Goal: Task Accomplishment & Management: Manage account settings

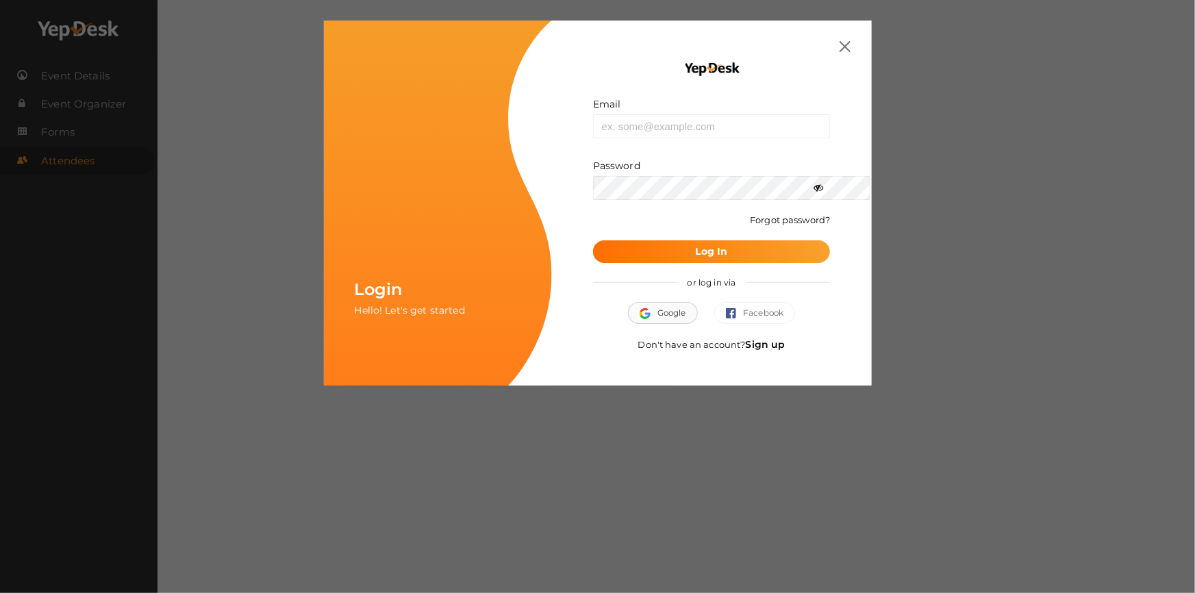
click at [683, 311] on button "Google" at bounding box center [663, 313] width 70 height 22
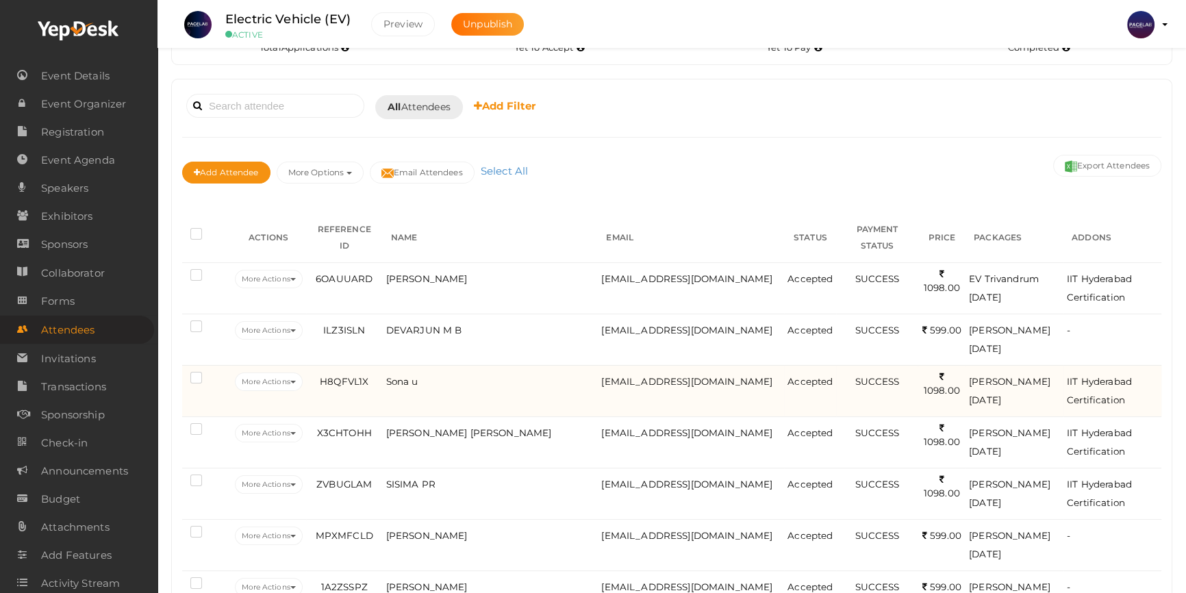
scroll to position [124, 0]
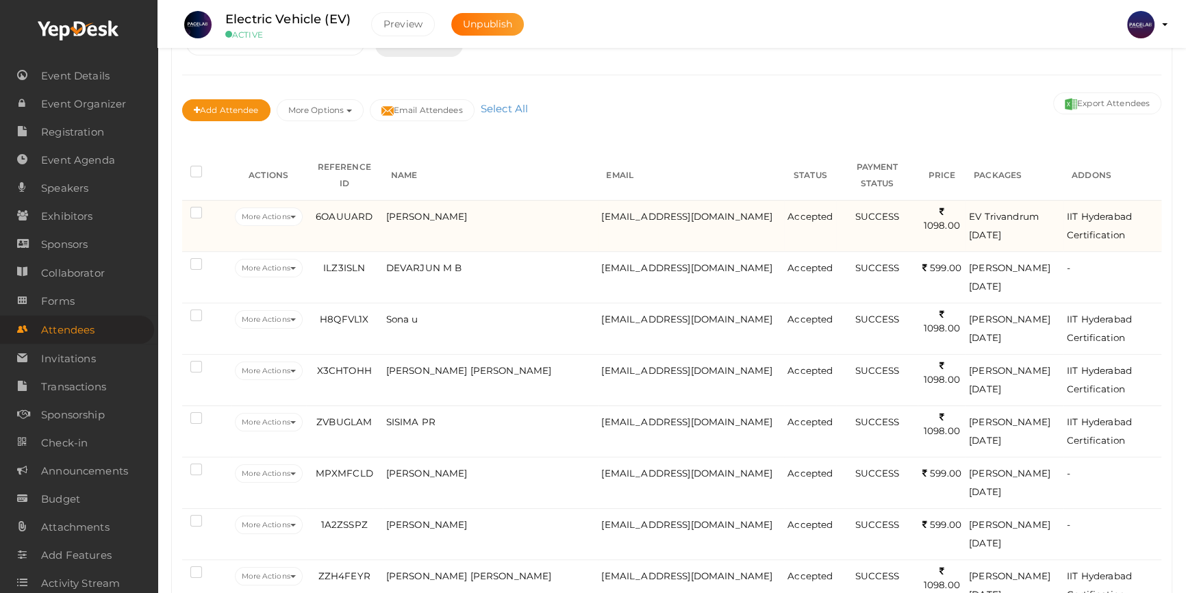
click at [544, 221] on td "[PERSON_NAME]" at bounding box center [491, 225] width 216 height 51
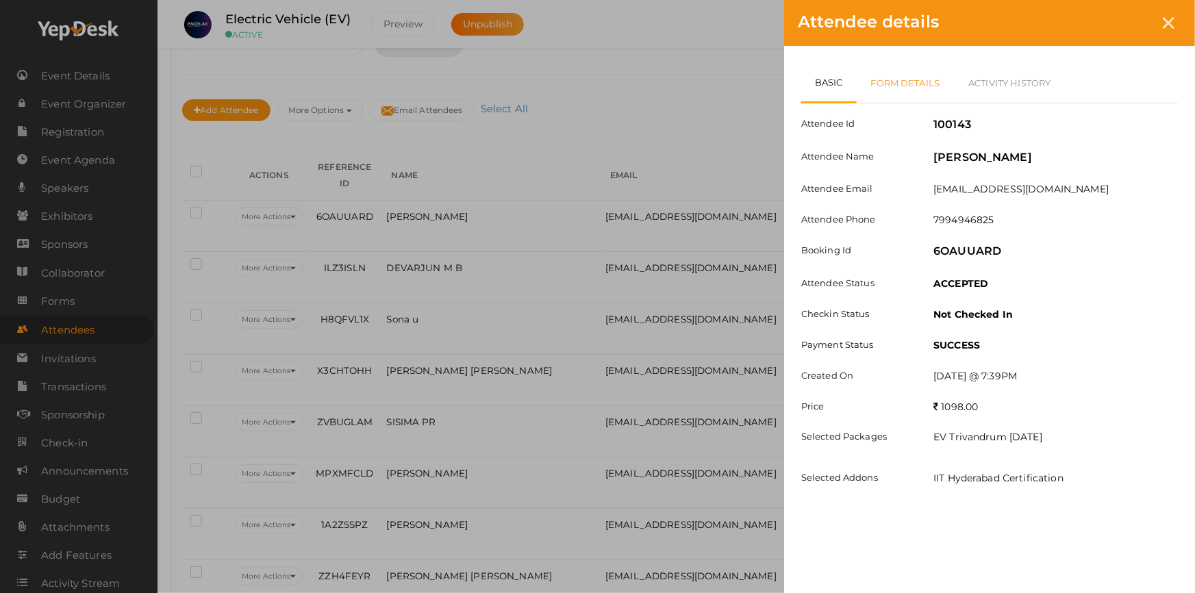
click at [915, 88] on link "Form Details" at bounding box center [906, 83] width 98 height 40
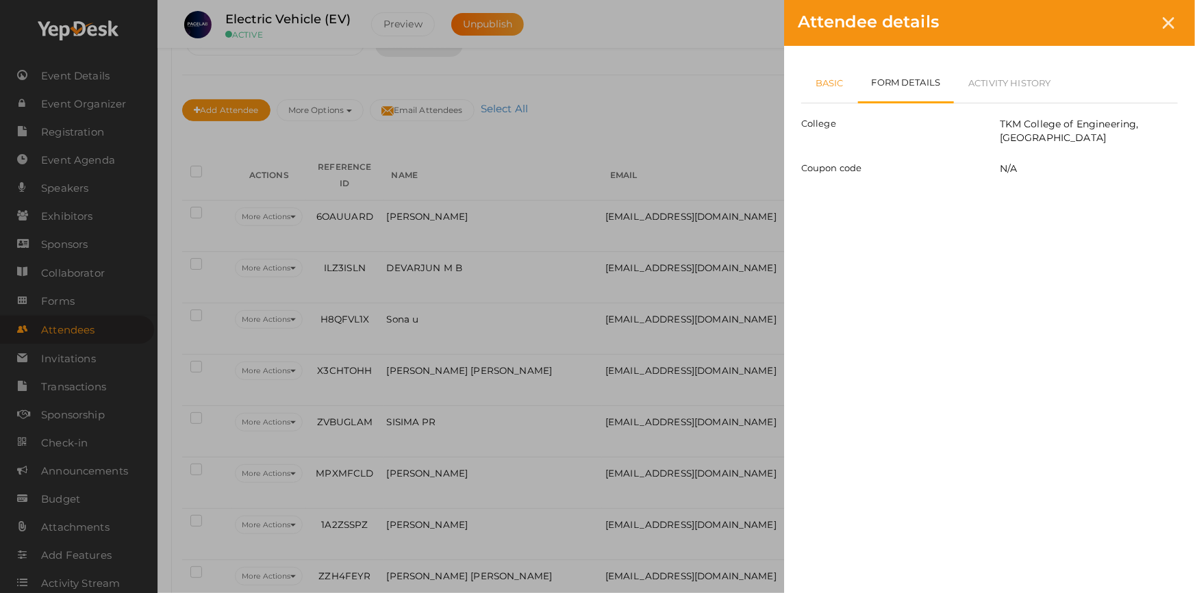
click at [817, 88] on link "Basic" at bounding box center [829, 83] width 57 height 40
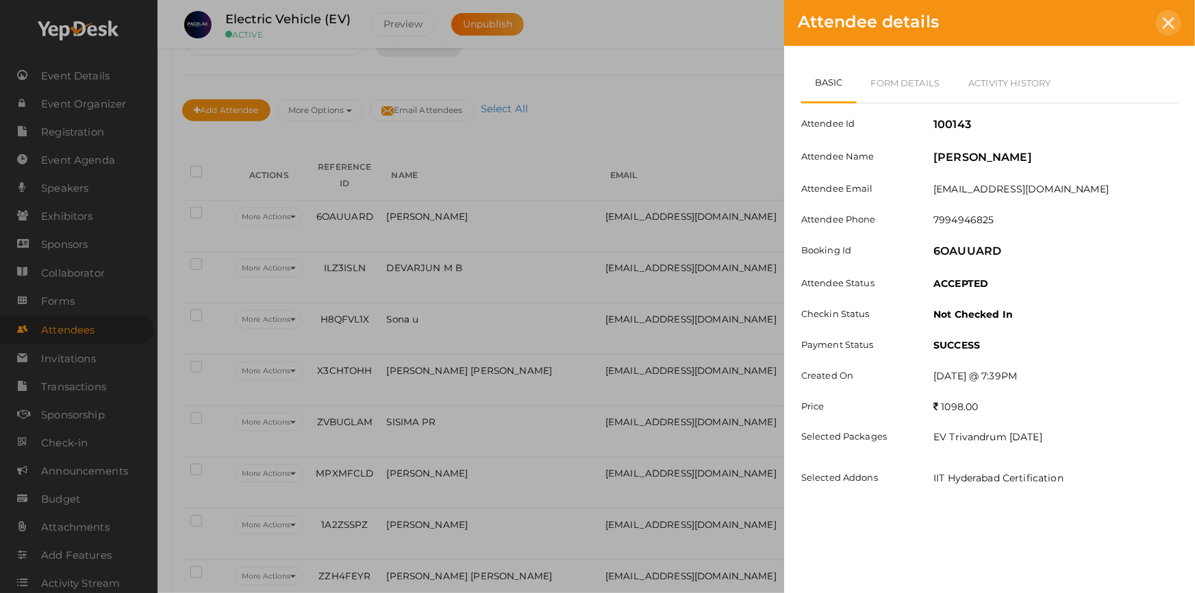
click at [1170, 17] on icon at bounding box center [1169, 23] width 12 height 12
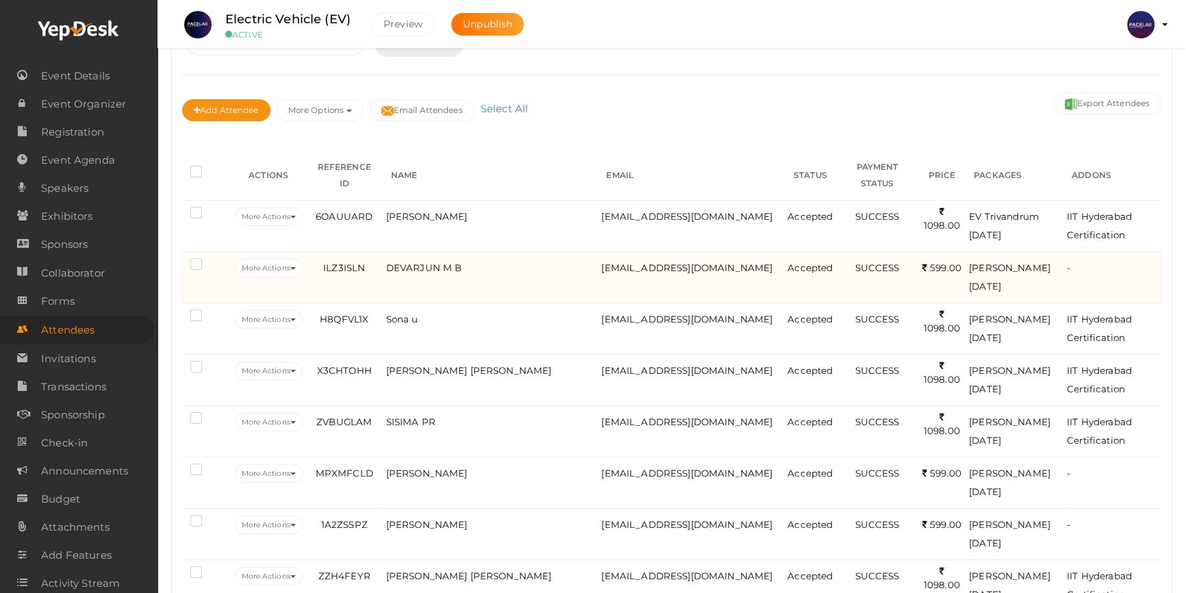
click at [716, 263] on td "[EMAIL_ADDRESS][DOMAIN_NAME]" at bounding box center [691, 276] width 186 height 51
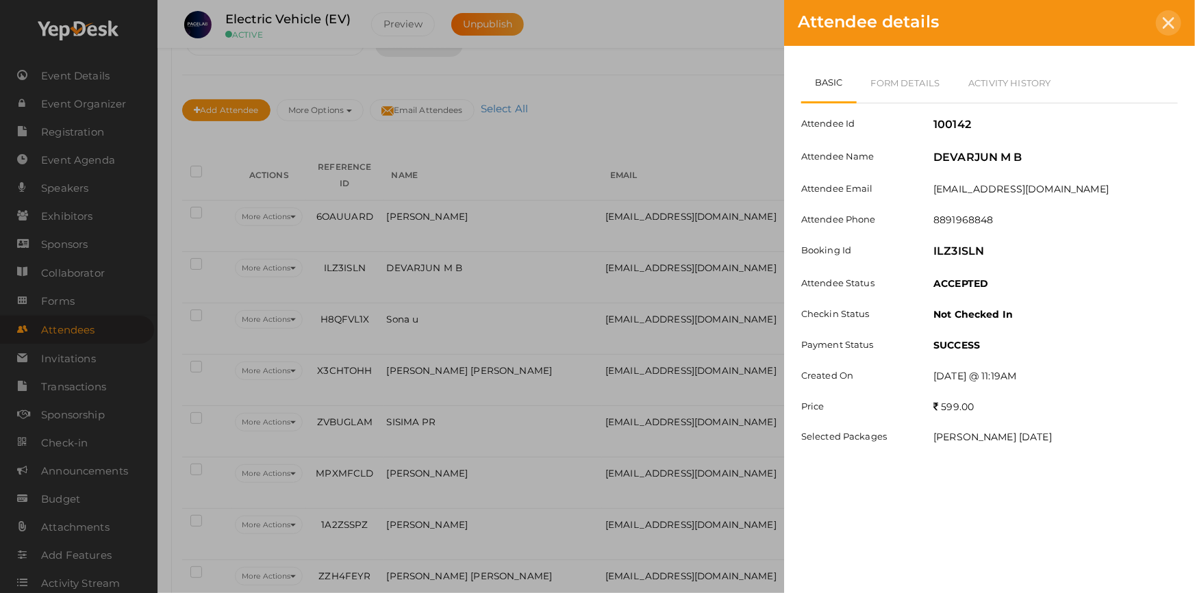
click at [1167, 21] on icon at bounding box center [1169, 23] width 12 height 12
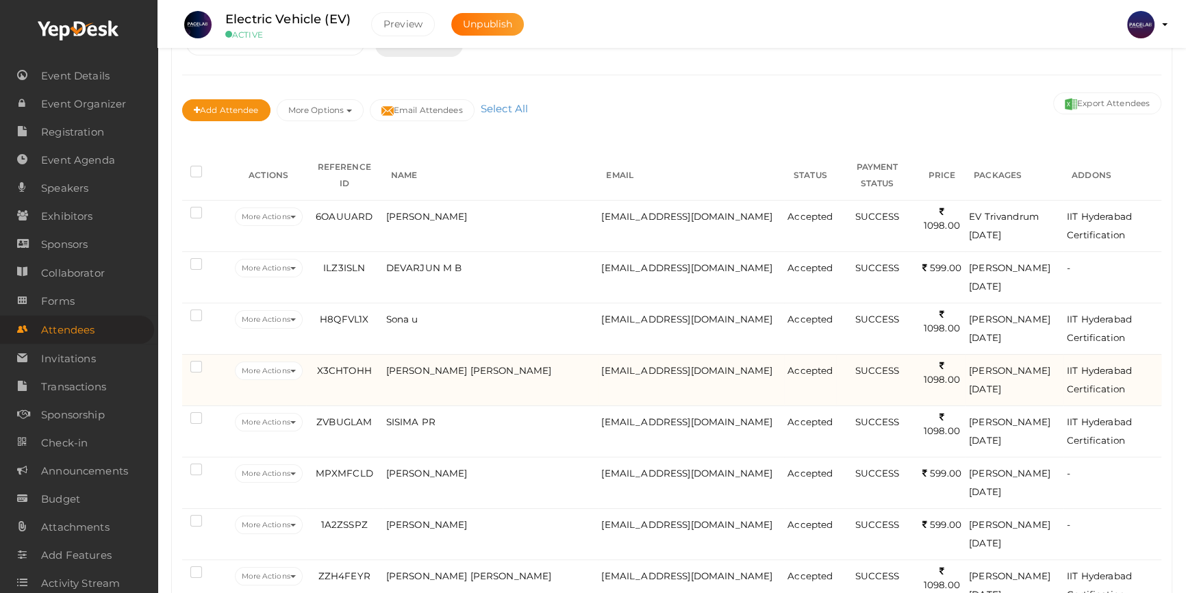
click at [491, 363] on td "[PERSON_NAME] [PERSON_NAME]" at bounding box center [491, 379] width 216 height 51
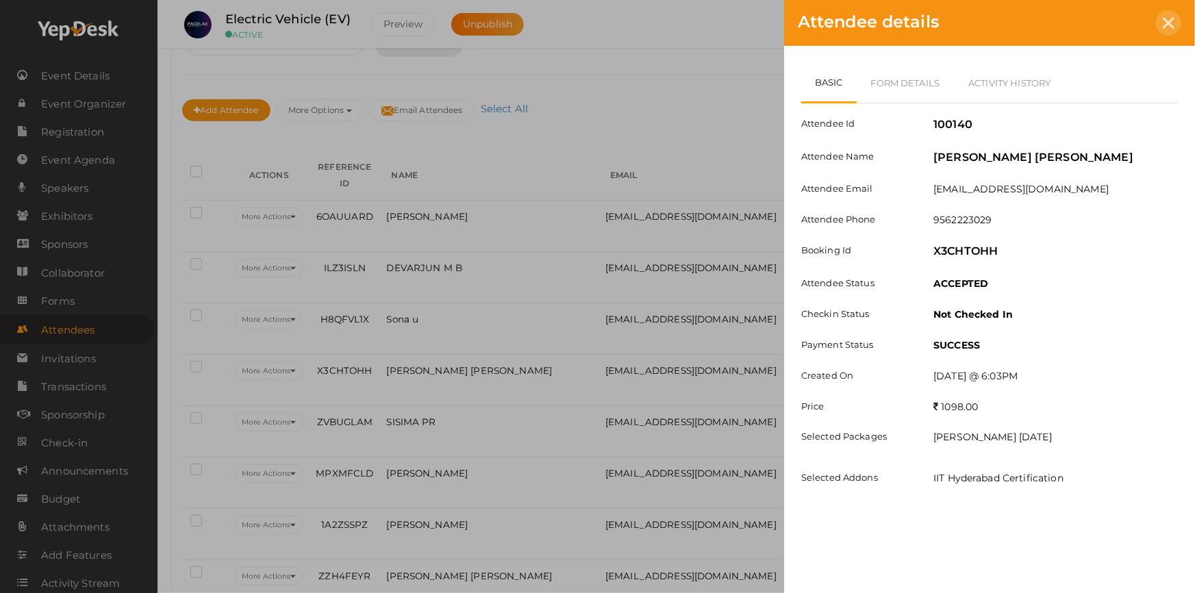
click at [1171, 25] on icon at bounding box center [1169, 23] width 12 height 12
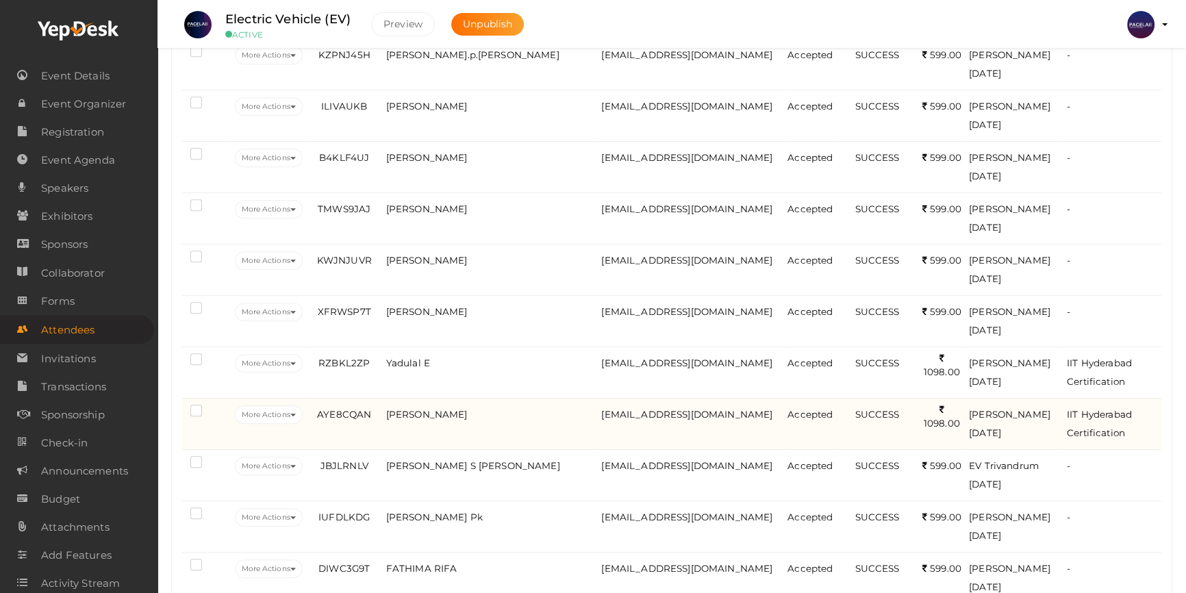
scroll to position [996, 0]
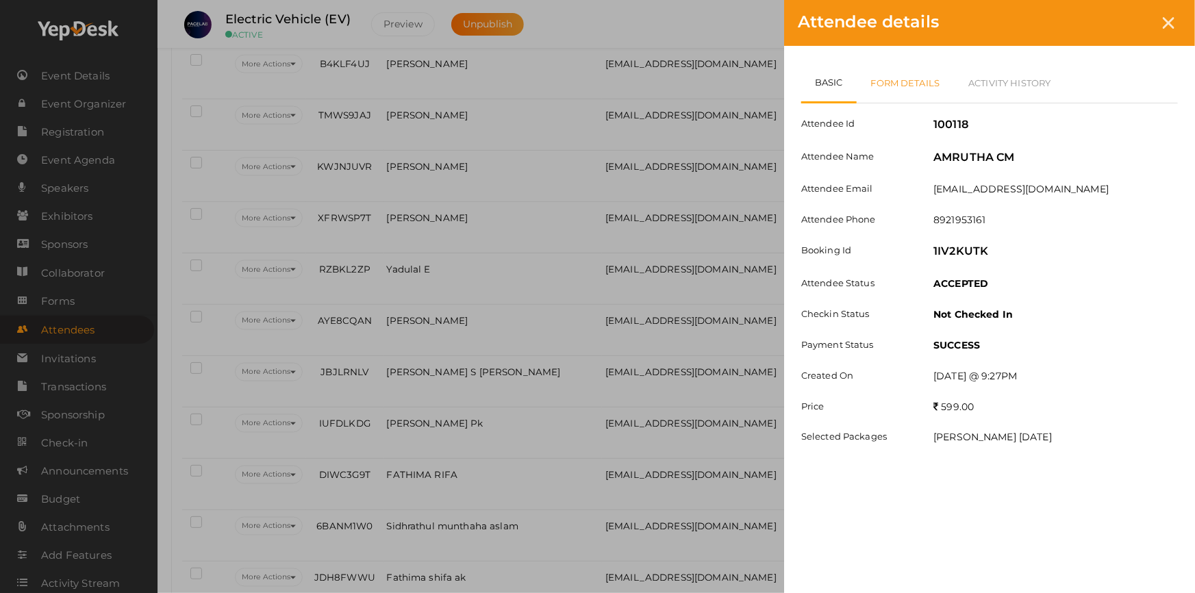
click at [907, 86] on link "Form Details" at bounding box center [906, 83] width 98 height 40
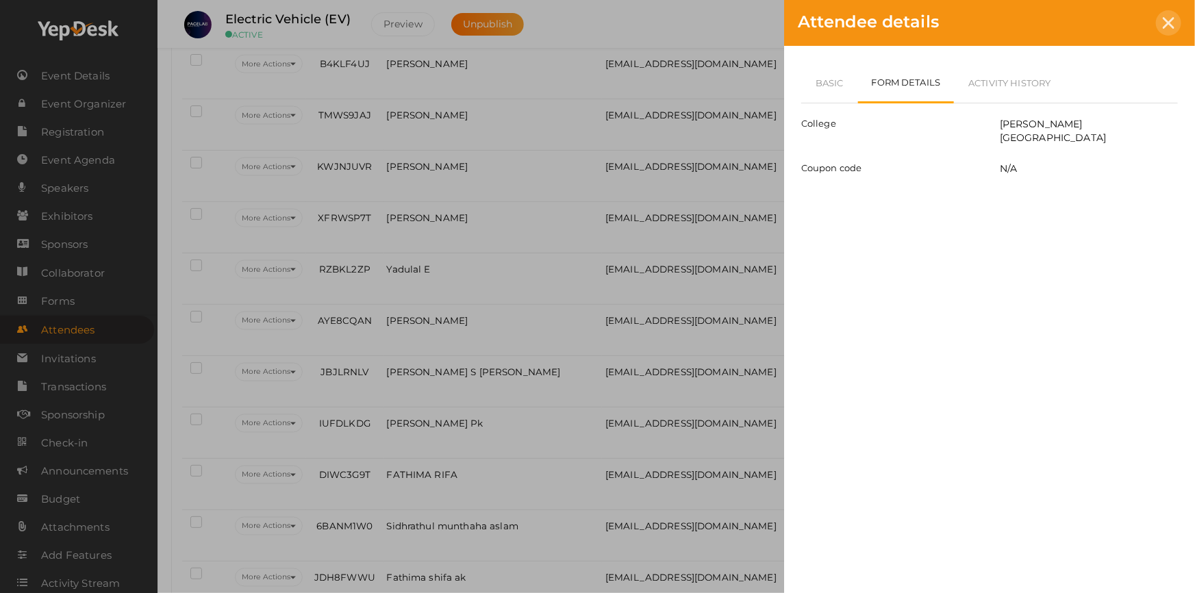
click at [1170, 29] on div at bounding box center [1168, 22] width 25 height 25
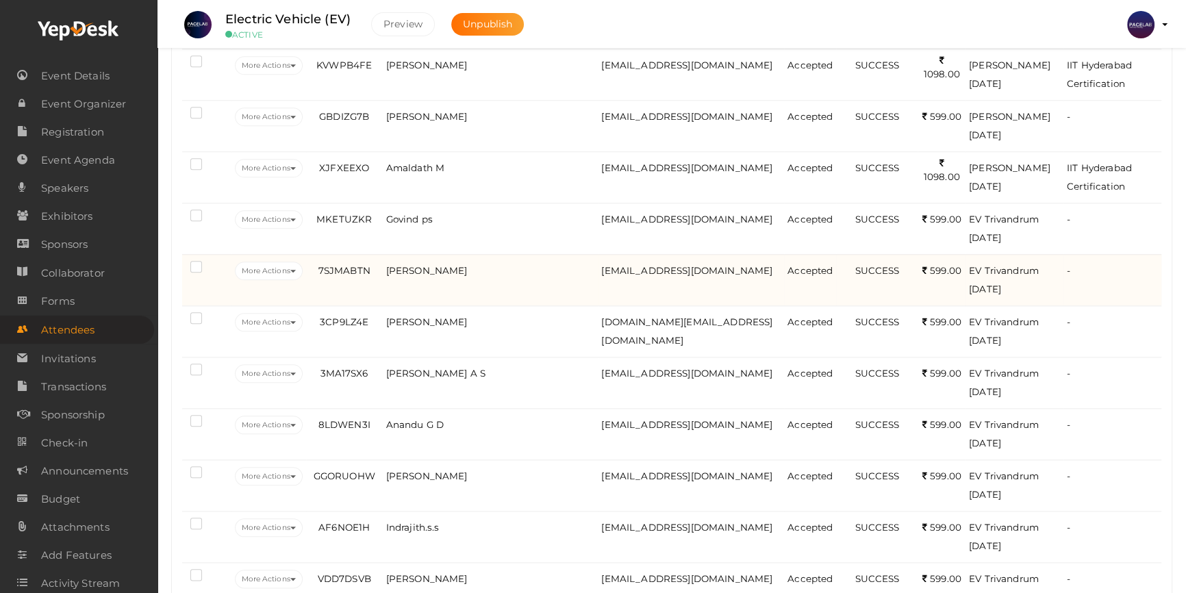
scroll to position [1934, 0]
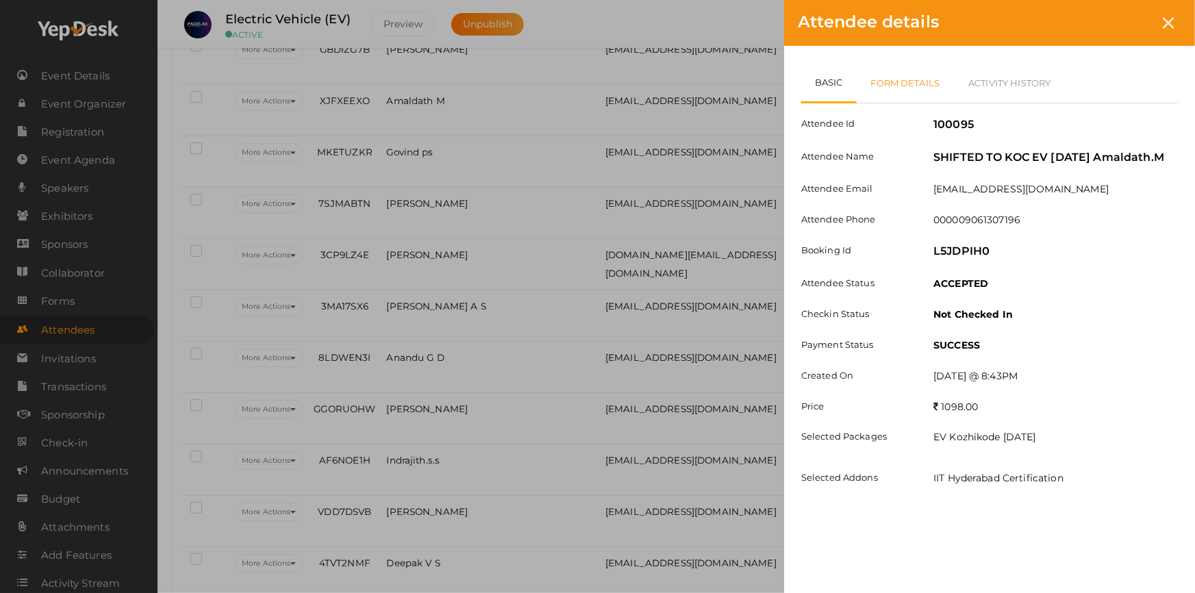
click at [890, 81] on link "Form Details" at bounding box center [906, 83] width 98 height 40
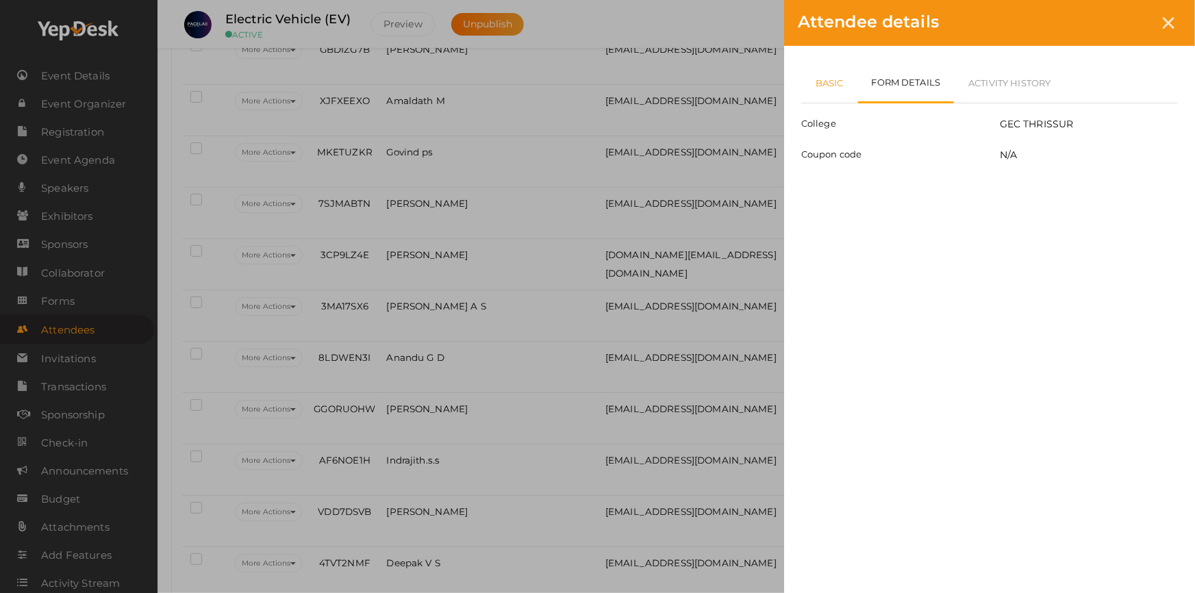
click at [822, 92] on link "Basic" at bounding box center [829, 83] width 57 height 40
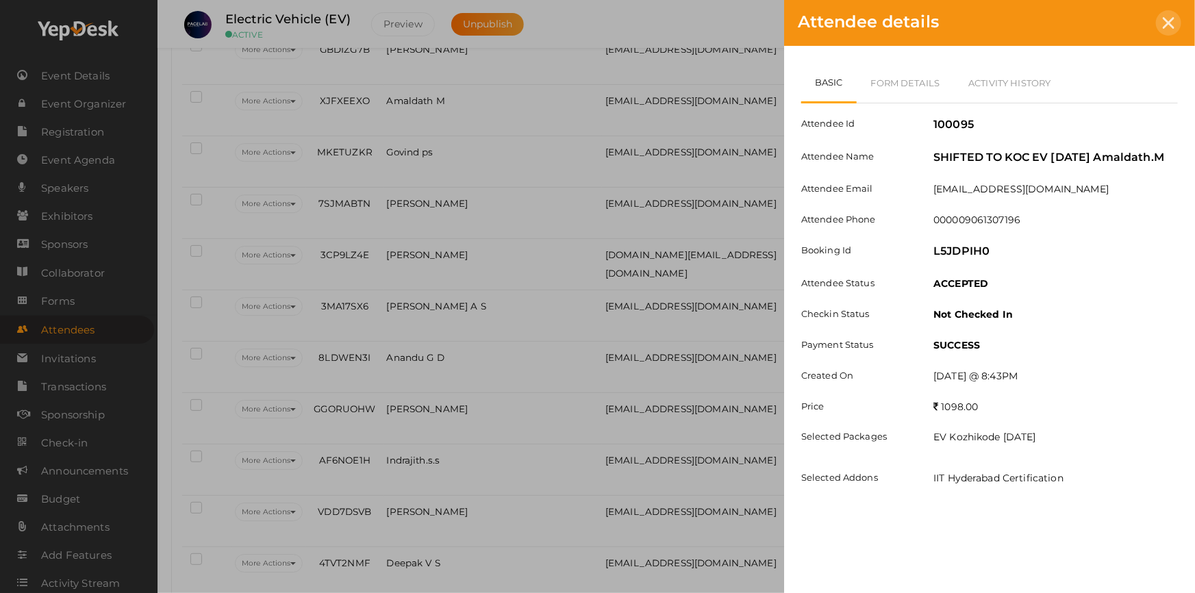
click at [1171, 20] on icon at bounding box center [1169, 23] width 12 height 12
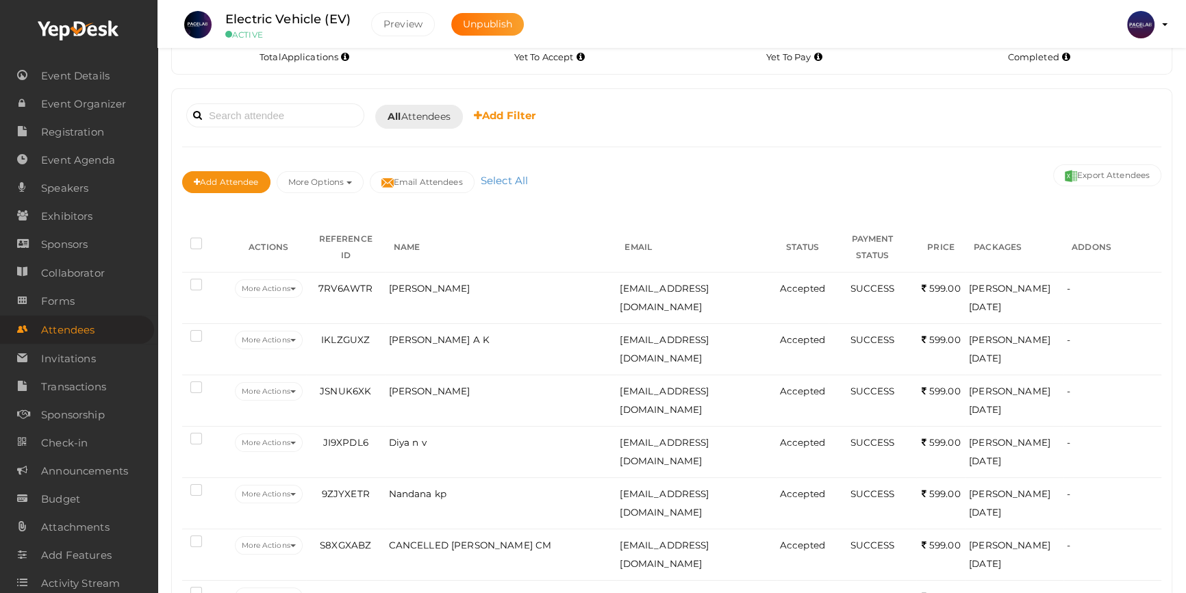
scroll to position [1657, 0]
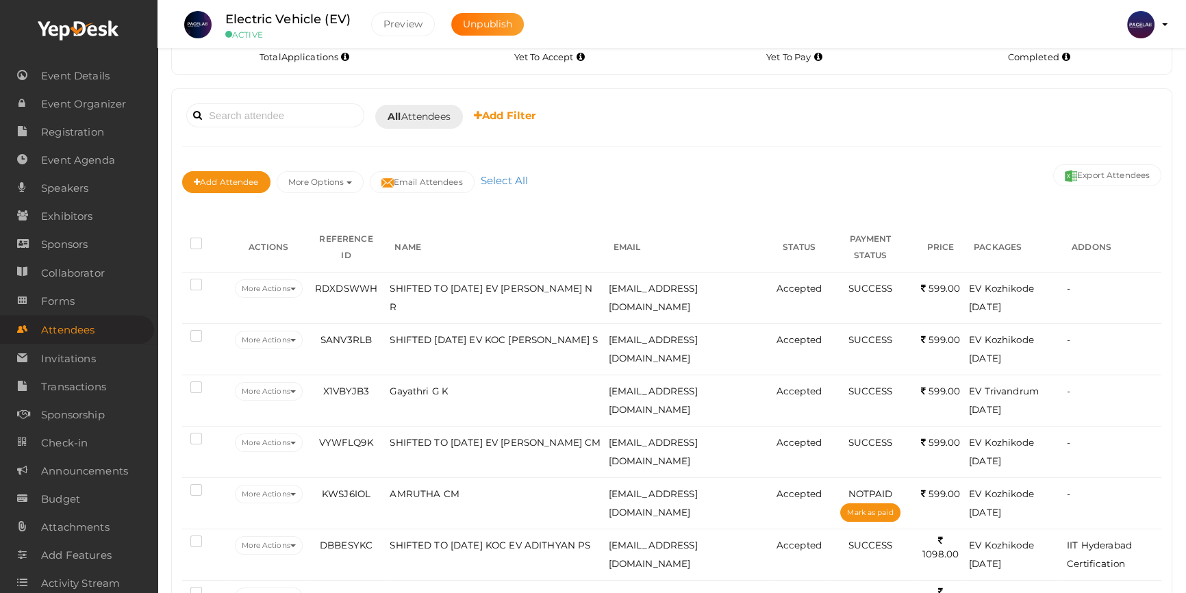
scroll to position [1527, 0]
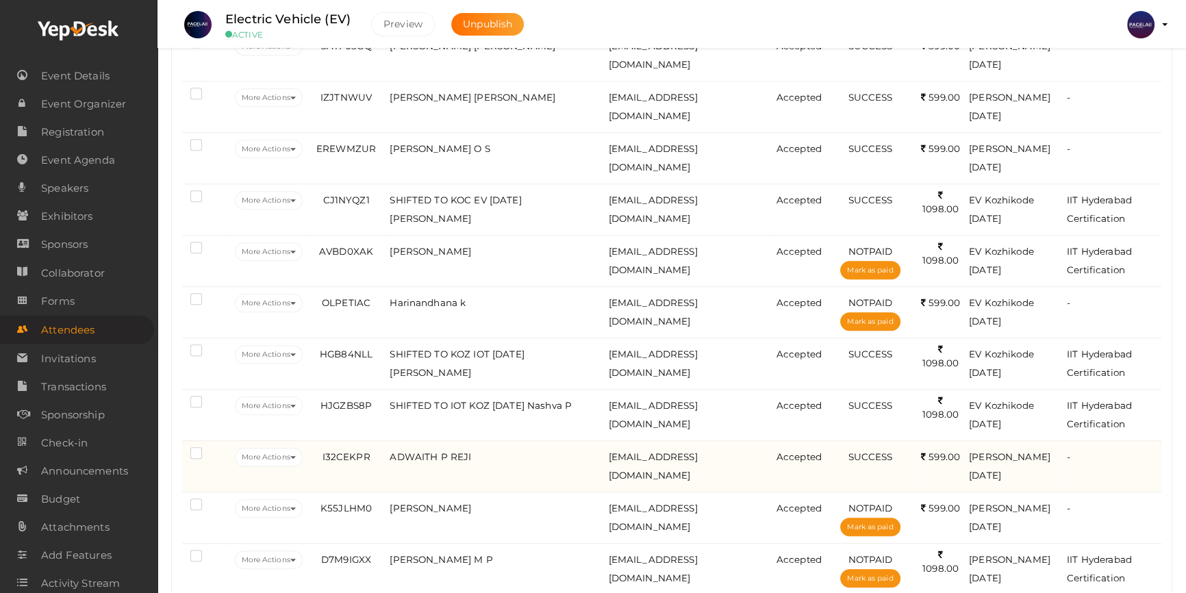
click at [523, 440] on td "ADWAITH P REJI" at bounding box center [495, 465] width 218 height 51
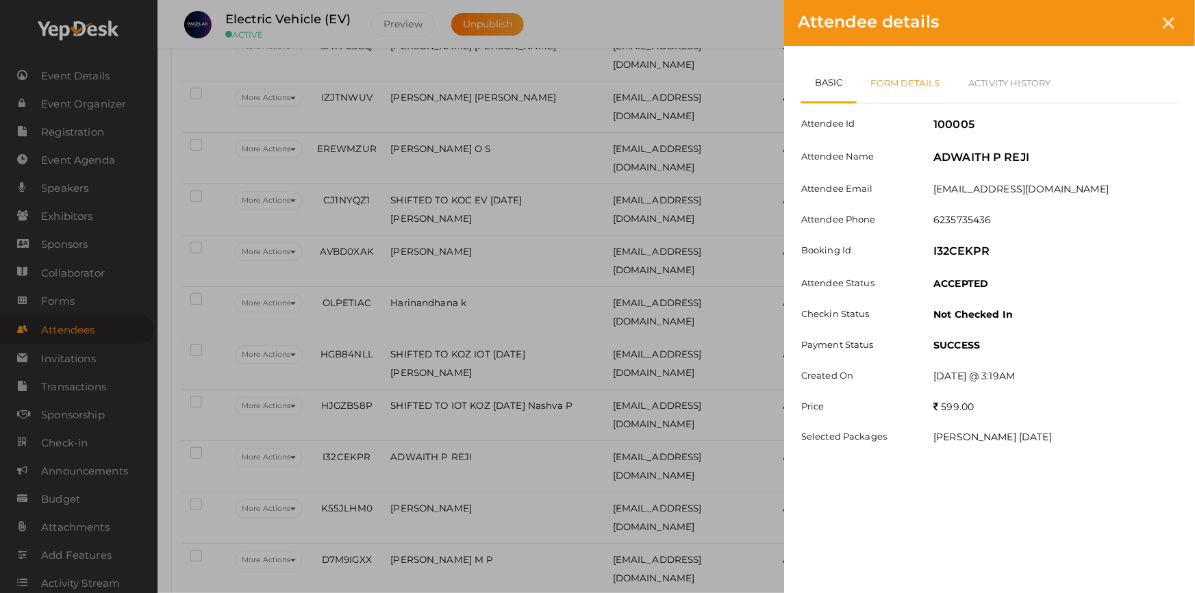
click at [916, 88] on link "Form Details" at bounding box center [906, 83] width 98 height 40
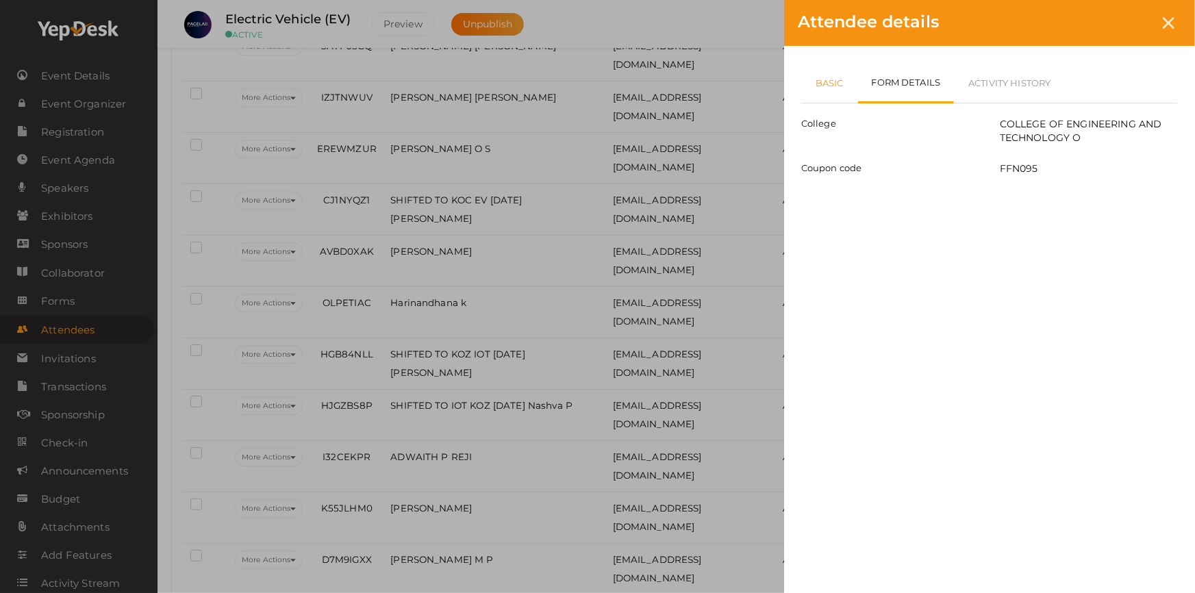
click at [825, 86] on link "Basic" at bounding box center [829, 83] width 57 height 40
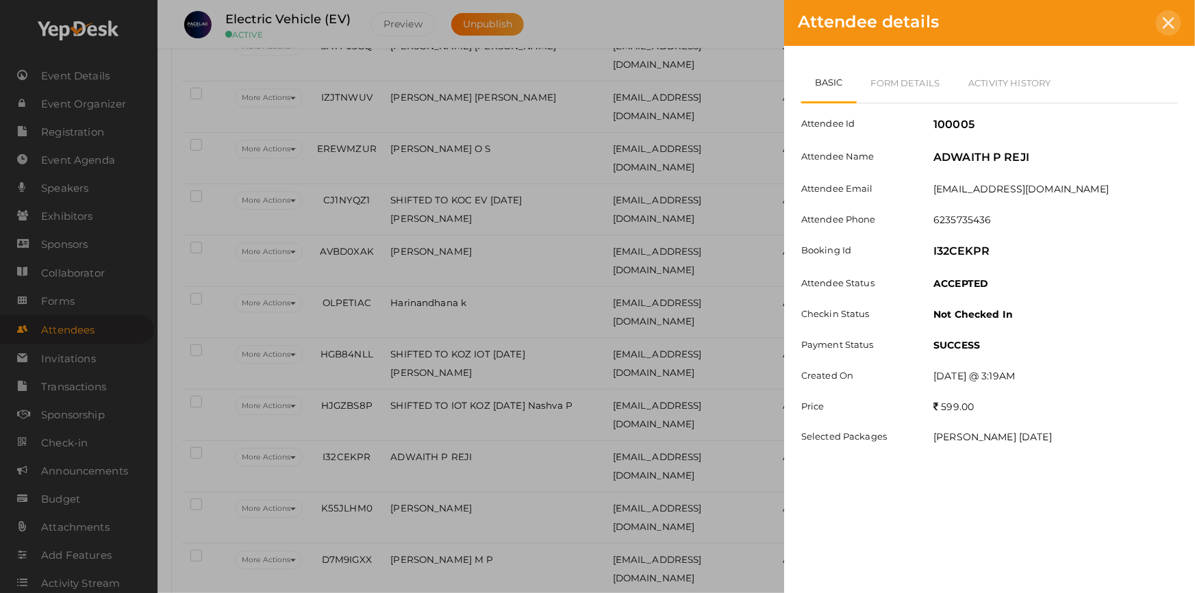
click at [1168, 24] on icon at bounding box center [1169, 23] width 12 height 12
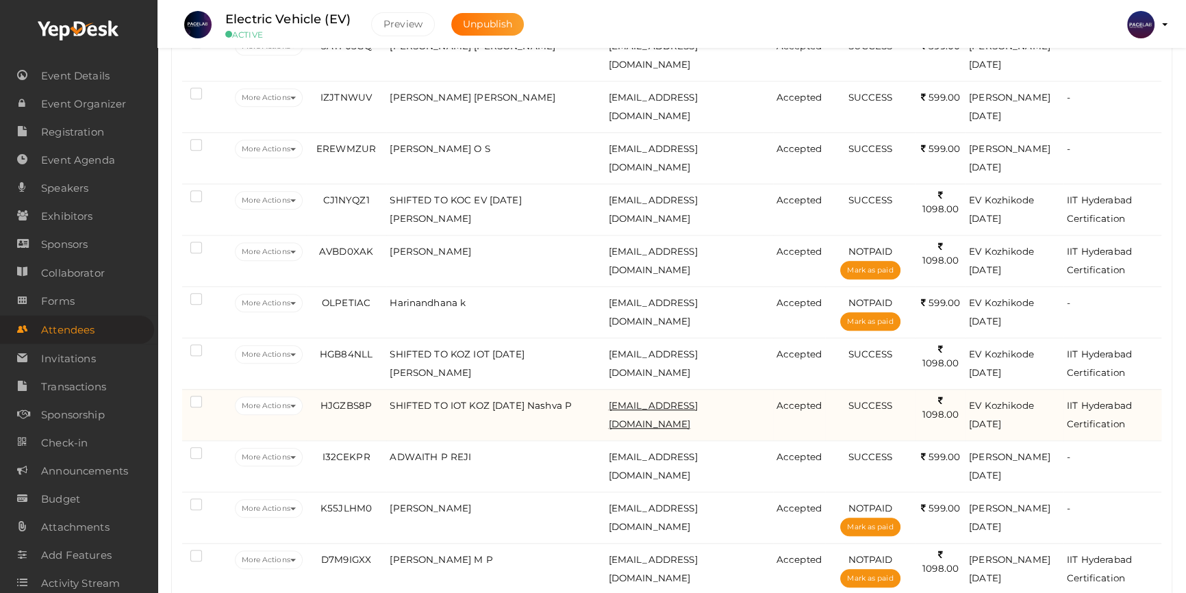
click at [679, 400] on span "[EMAIL_ADDRESS][DOMAIN_NAME]" at bounding box center [652, 414] width 89 height 29
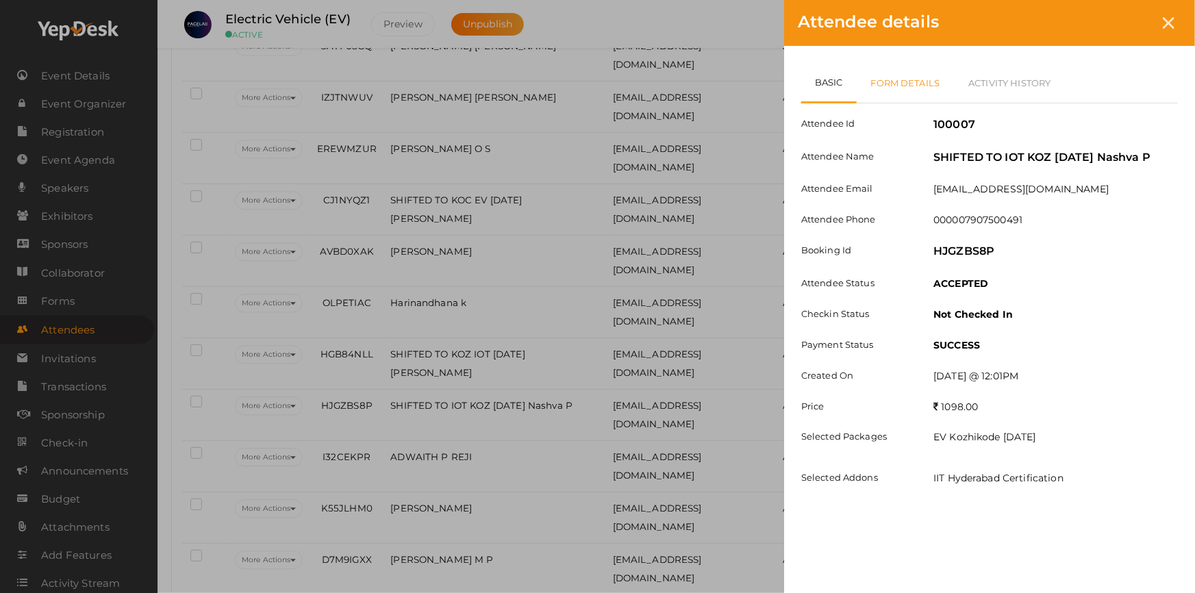
click at [885, 86] on link "Form Details" at bounding box center [906, 83] width 98 height 40
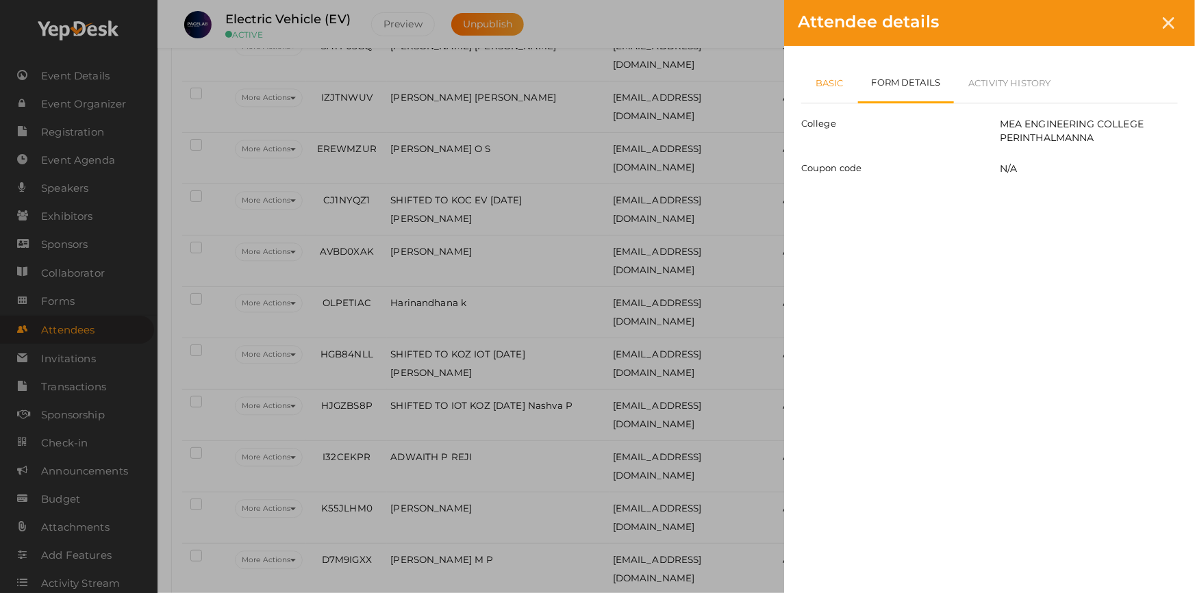
click at [839, 92] on link "Basic" at bounding box center [829, 83] width 57 height 40
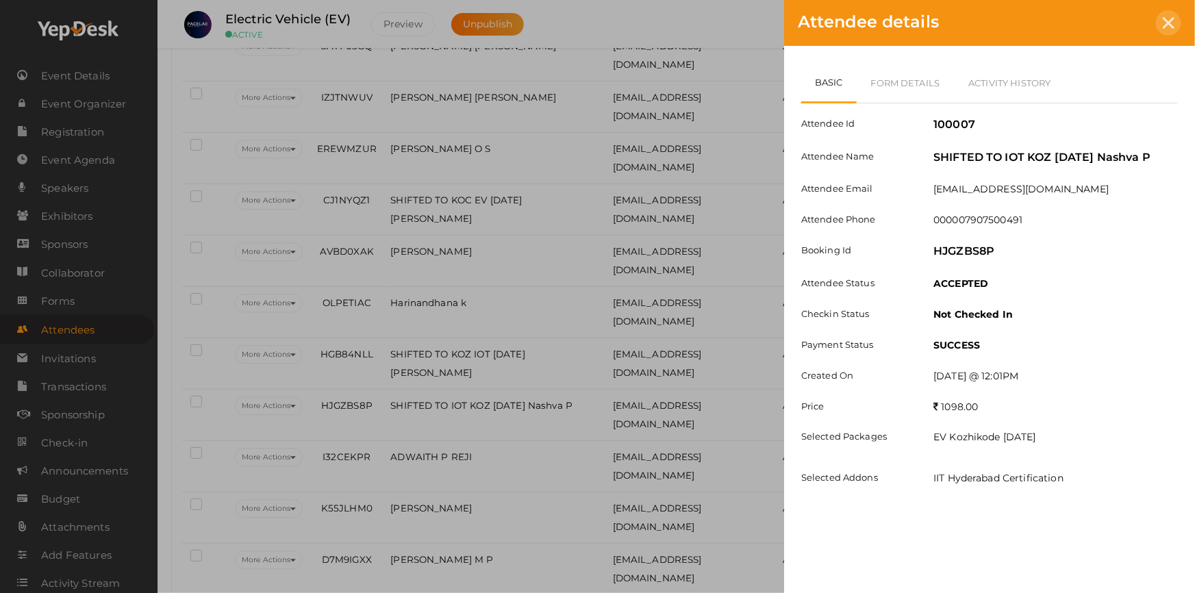
click at [1167, 19] on icon at bounding box center [1169, 23] width 12 height 12
